Goal: Task Accomplishment & Management: Manage account settings

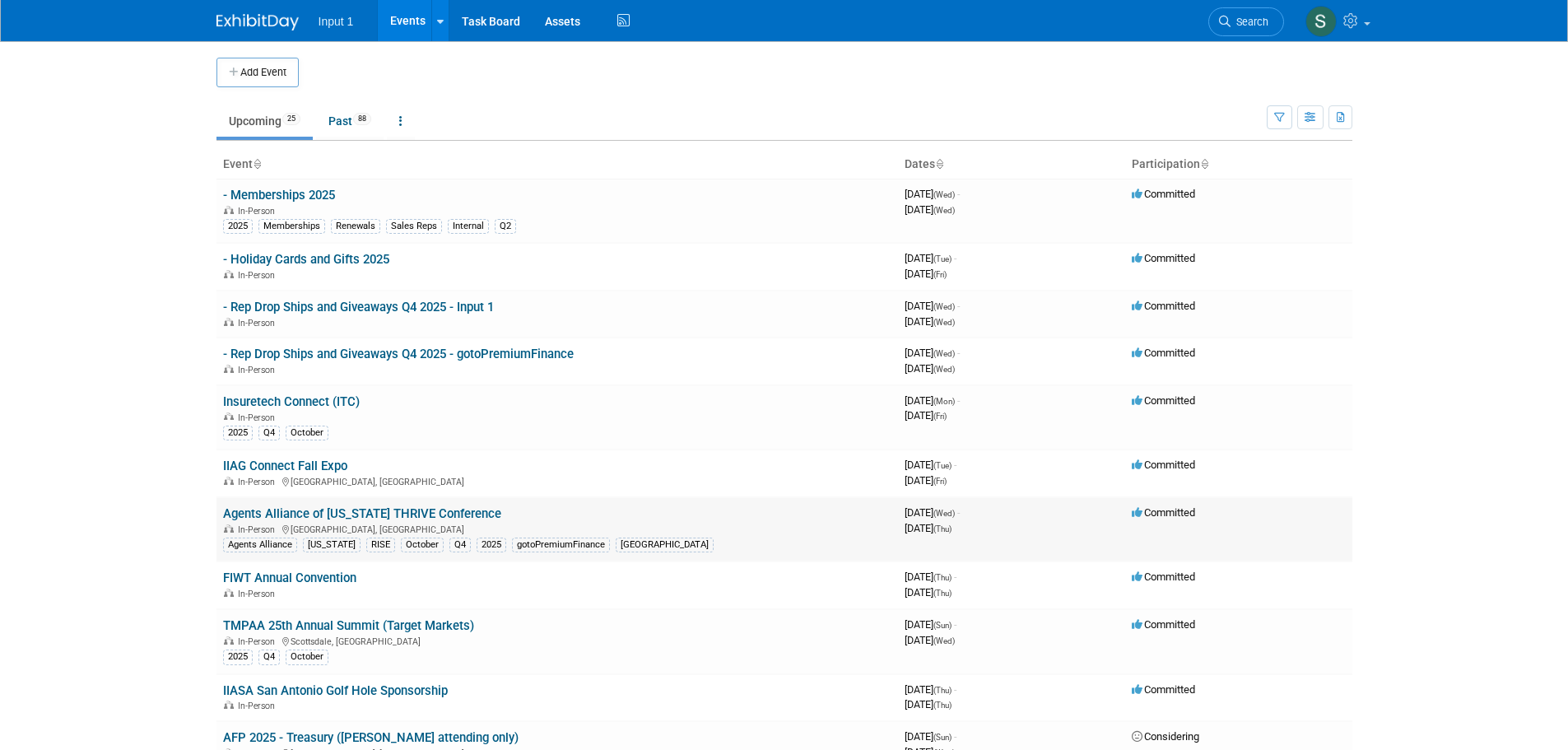
scroll to position [164, 0]
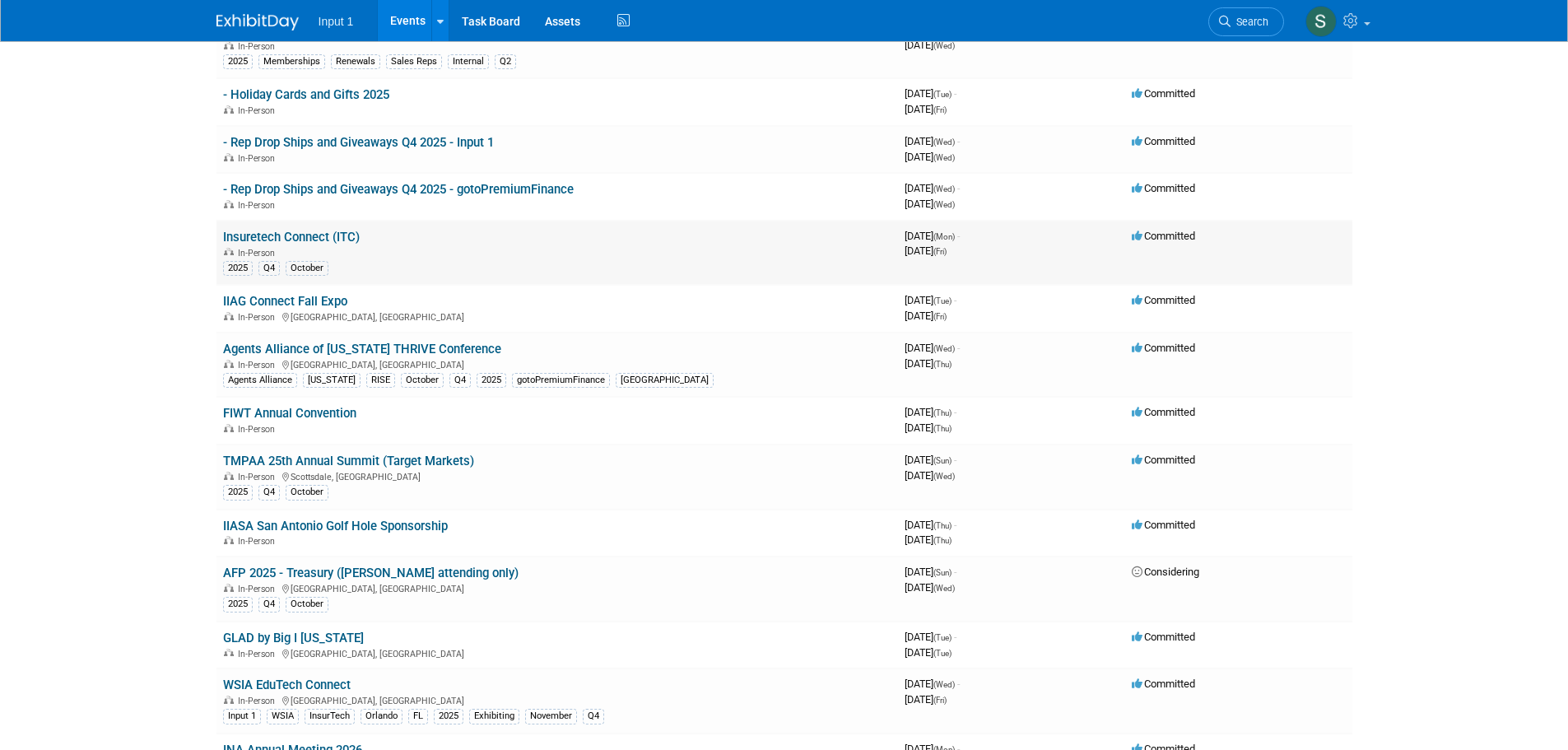
click at [292, 233] on link "Insuretech Connect (ITC)" at bounding box center [291, 237] width 136 height 15
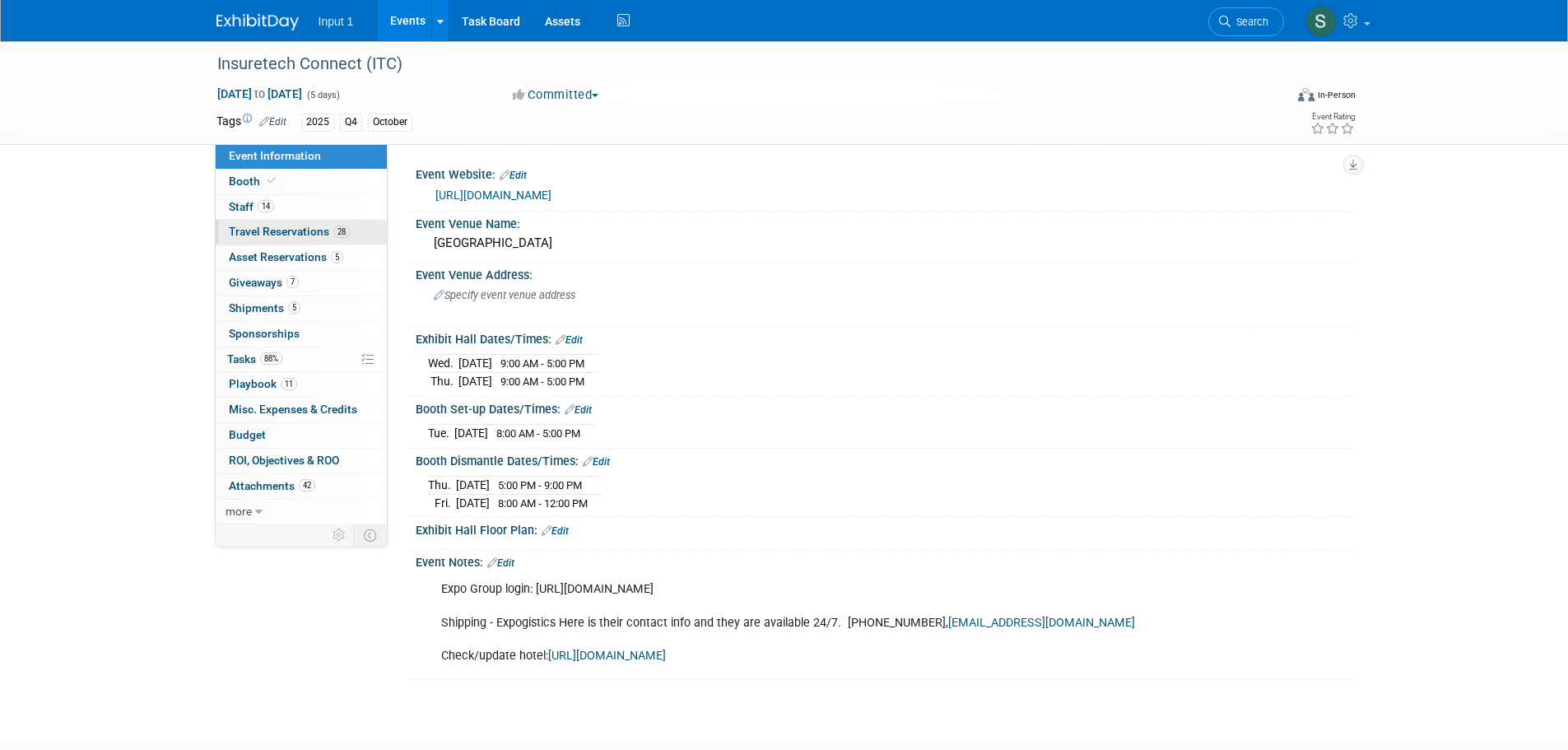
click at [274, 236] on span "Travel Reservations 28" at bounding box center [289, 231] width 121 height 13
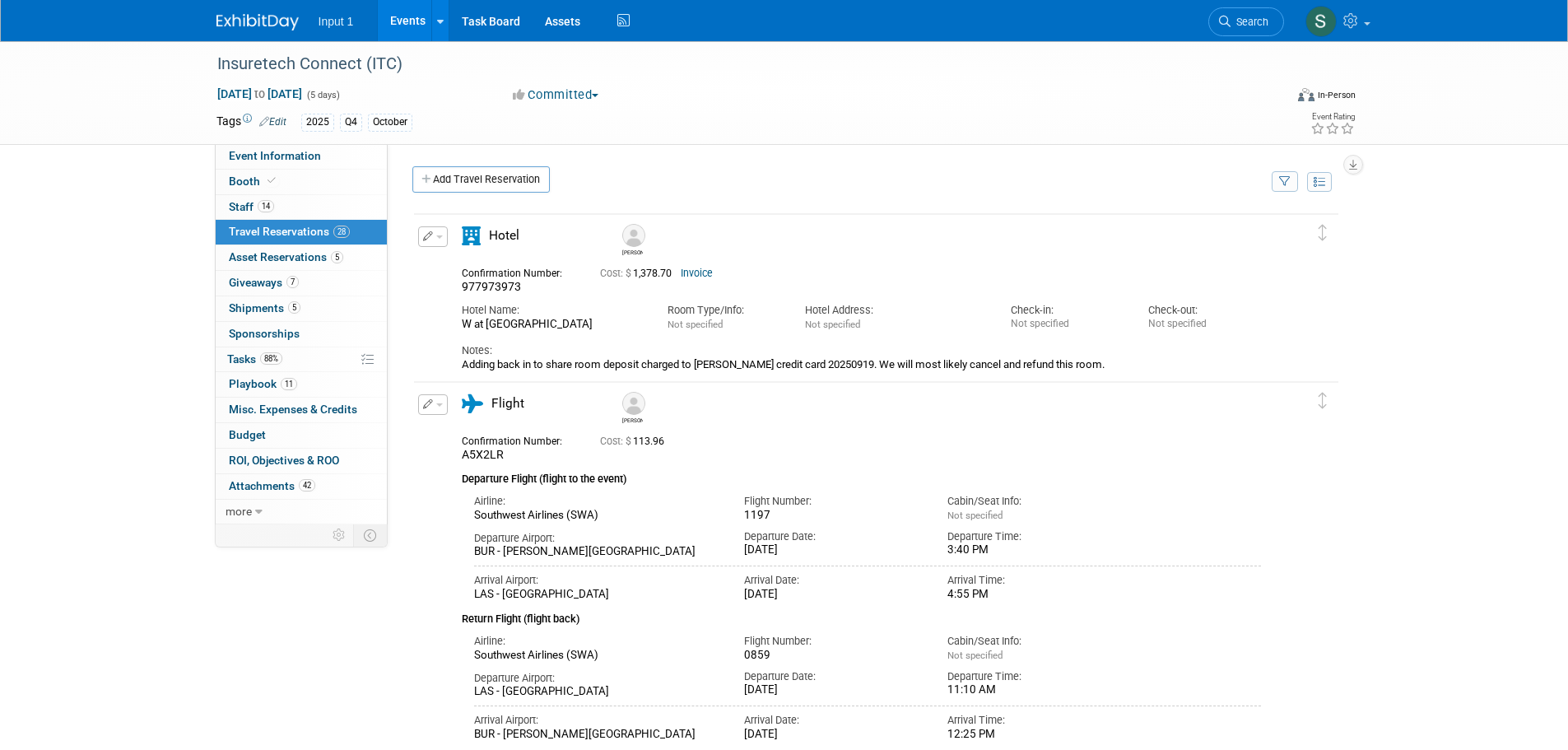
click at [1282, 188] on button "button" at bounding box center [1285, 182] width 26 height 21
click at [1227, 230] on select "-- Select Traveler -- All reservation with no one tagged Angie Spallas Chris Fa…" at bounding box center [1183, 232] width 205 height 23
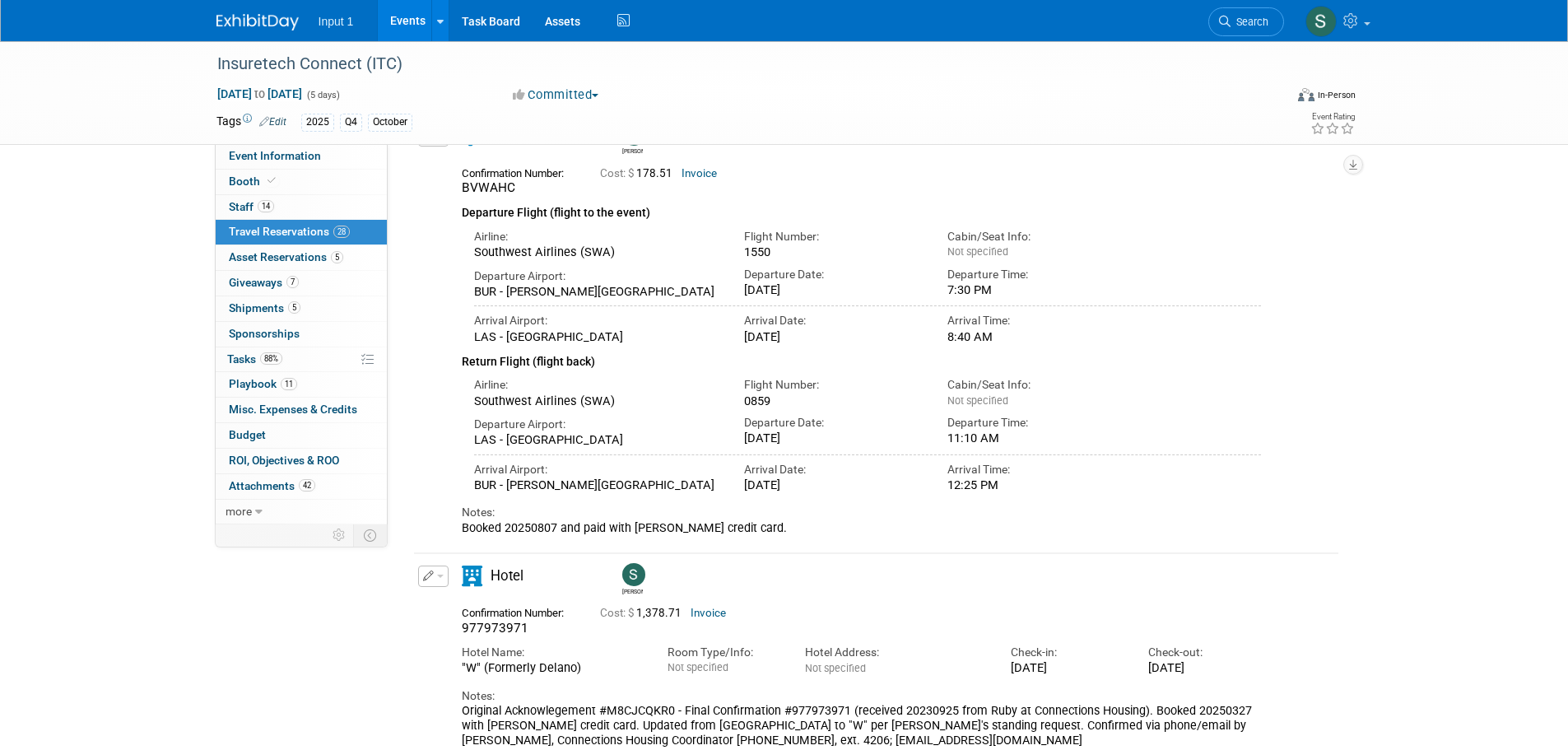
scroll to position [49, 0]
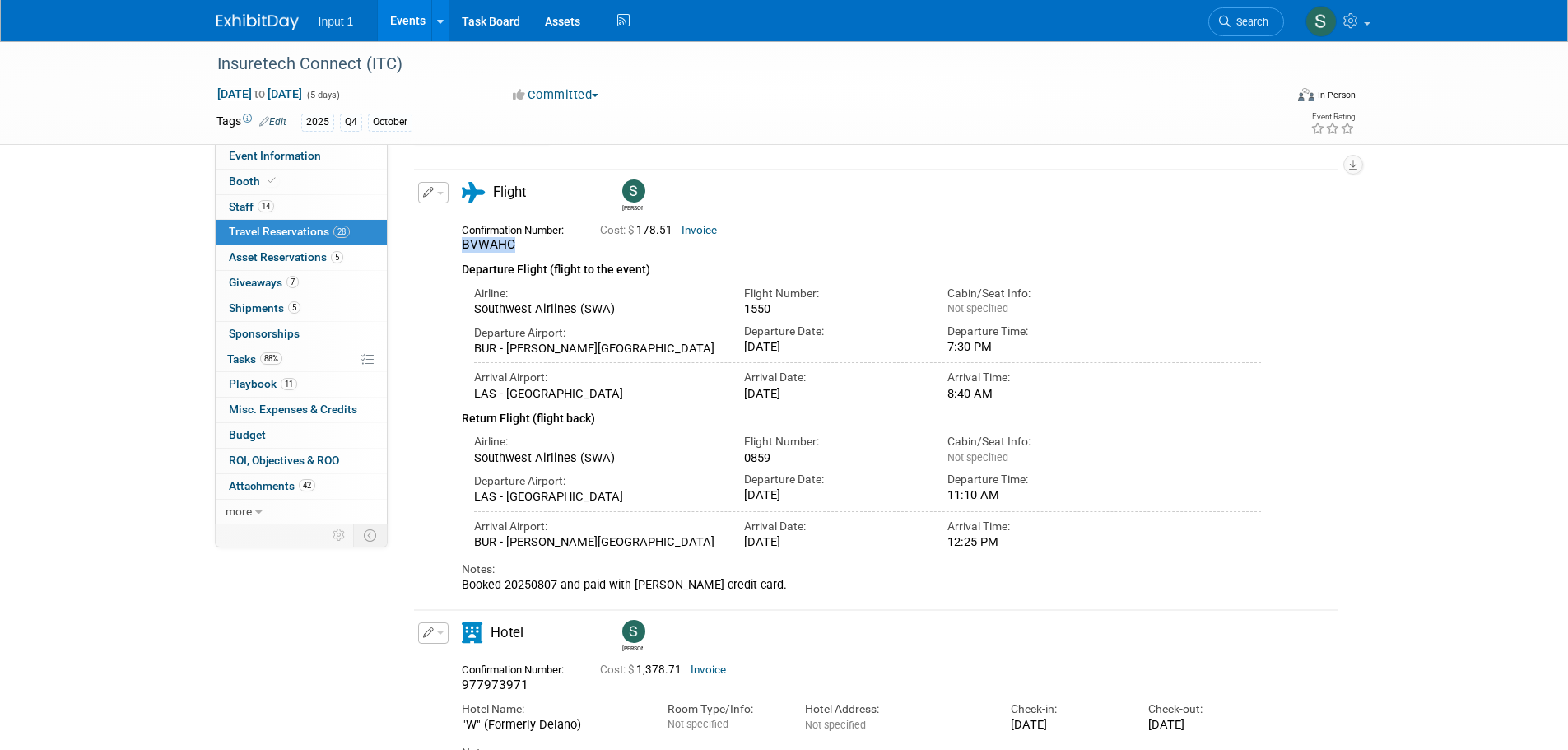
drag, startPoint x: 520, startPoint y: 249, endPoint x: 452, endPoint y: 247, distance: 68.0
click at [452, 247] on div "Confirmation Number: BVWAHC" at bounding box center [518, 236] width 138 height 35
copy span "BVWAHC"
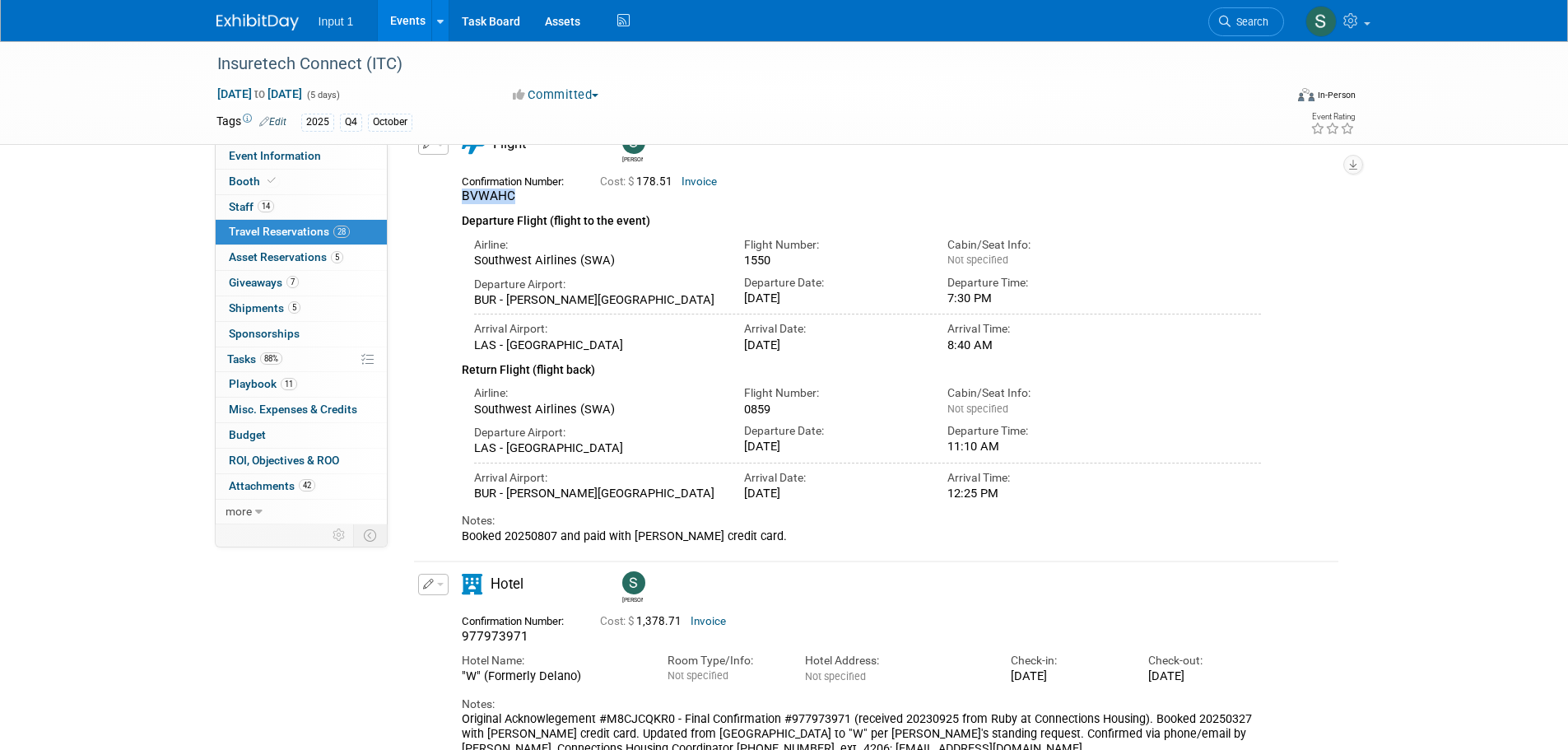
scroll to position [164, 0]
